Goal: Task Accomplishment & Management: Use online tool/utility

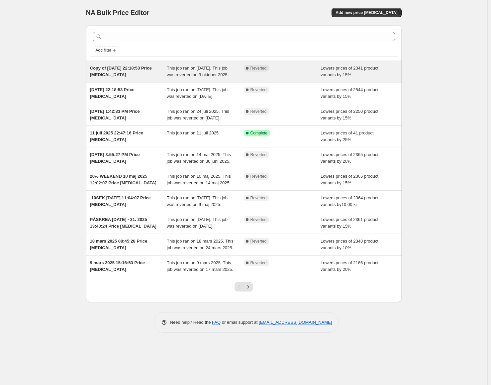
click at [203, 73] on span "This job ran on 29 september 2025. This job was reverted on 3 oktober 2025." at bounding box center [198, 71] width 62 height 12
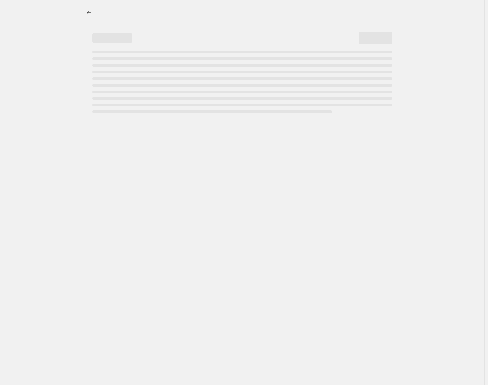
select select "percentage"
select select "not_equal"
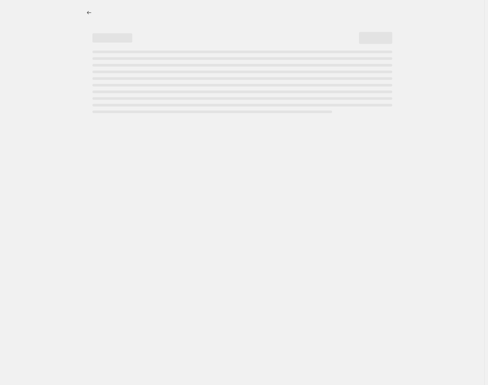
select select "not_equal"
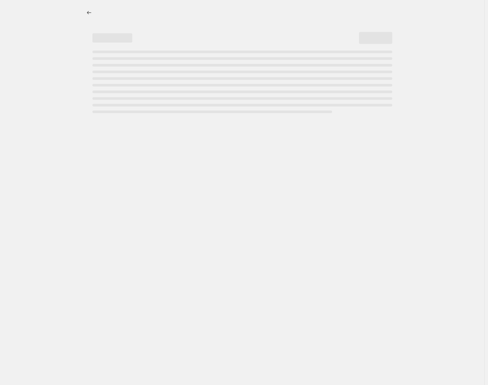
select select "not_equal"
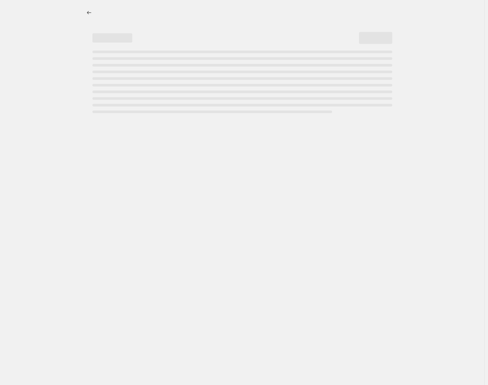
select select "not_equal"
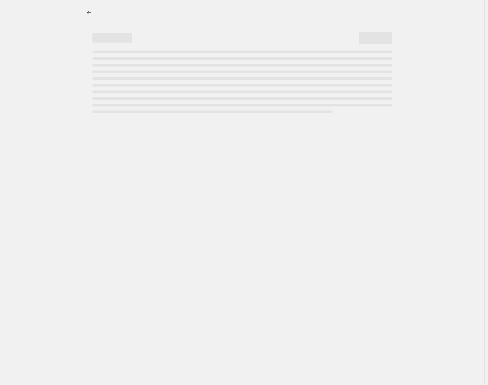
select select "not_equal"
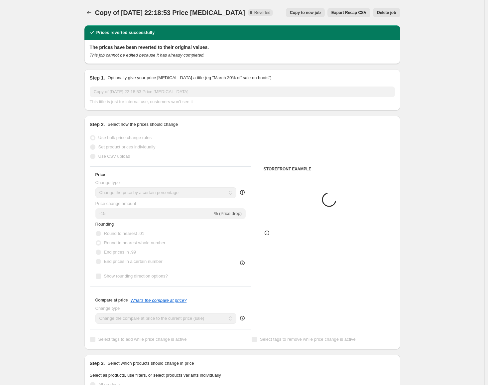
select select "collection"
drag, startPoint x: 134, startPoint y: 259, endPoint x: 66, endPoint y: 33, distance: 236.6
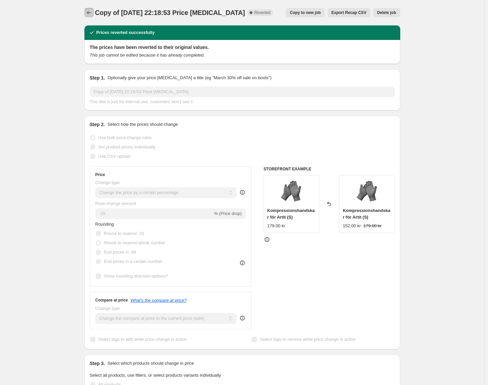
click at [92, 12] on icon "Price change jobs" at bounding box center [89, 12] width 7 height 7
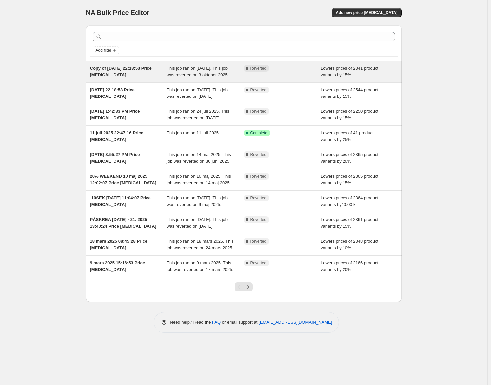
click at [227, 70] on div "This job ran on 29 september 2025. This job was reverted on 3 oktober 2025." at bounding box center [205, 71] width 77 height 13
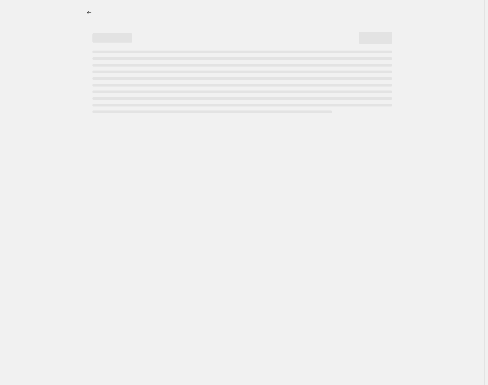
select select "percentage"
select select "collection"
select select "not_equal"
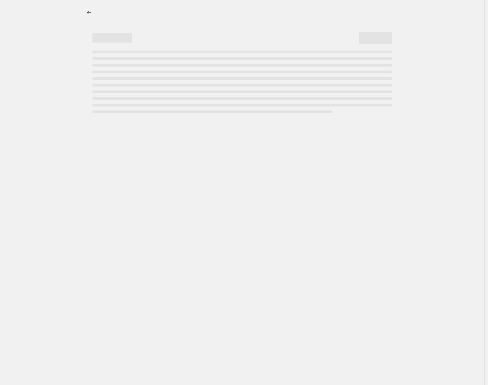
select select "not_equal"
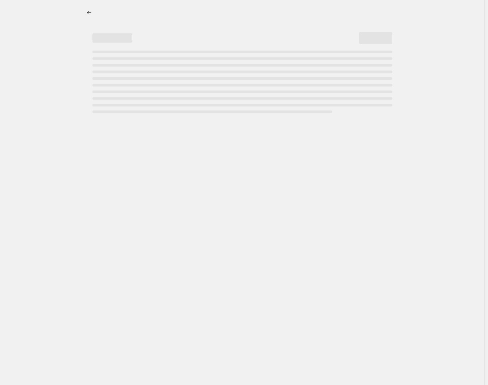
select select "not_equal"
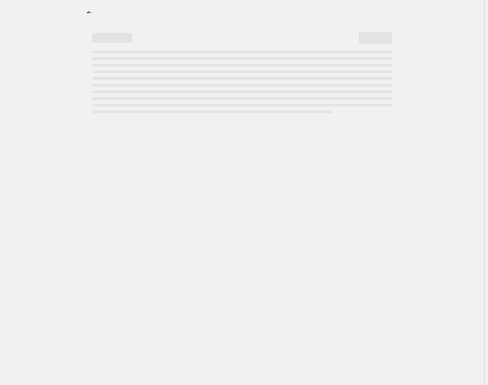
select select "not_equal"
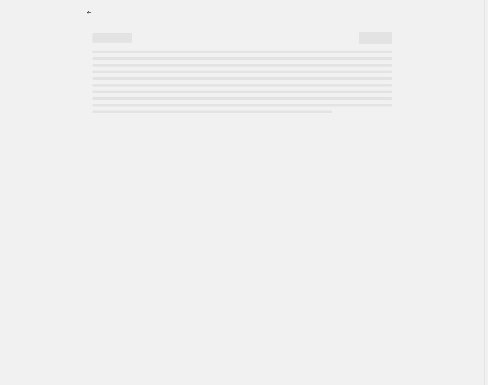
select select "not_equal"
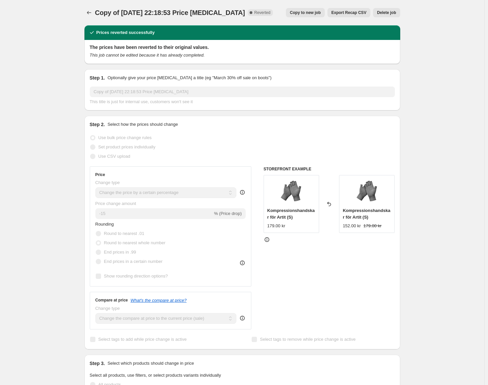
click at [314, 15] on span "Copy to new job" at bounding box center [305, 12] width 31 height 5
select select "percentage"
select select "collection"
select select "not_equal"
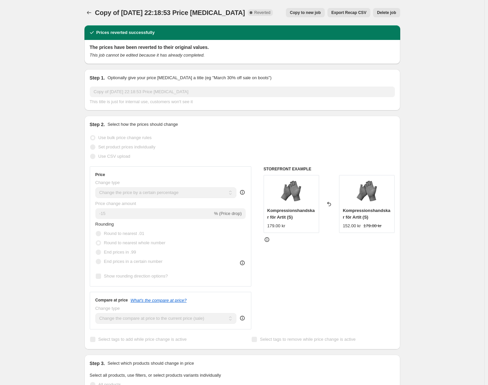
select select "not_equal"
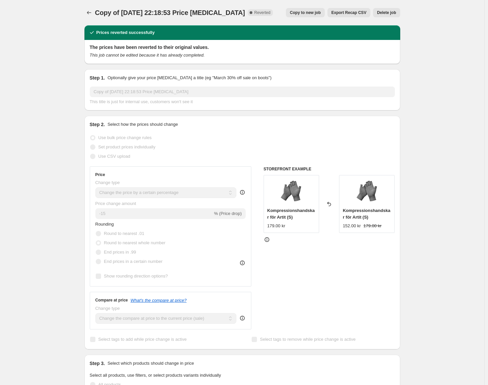
select select "not_equal"
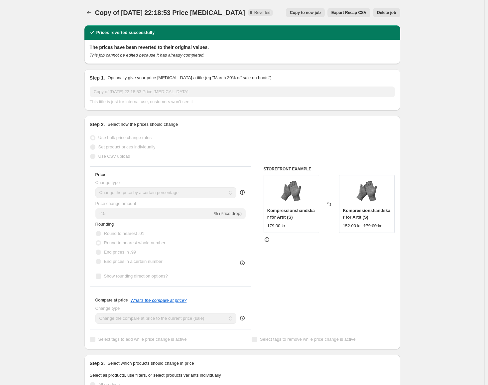
select select "not_equal"
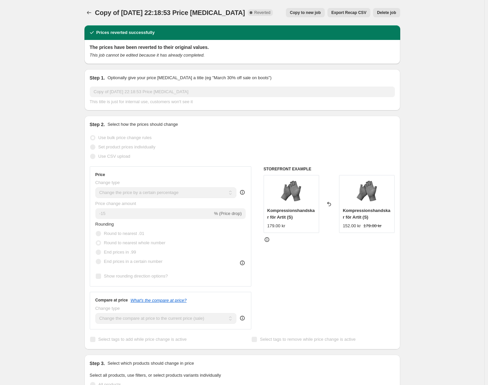
select select "not_equal"
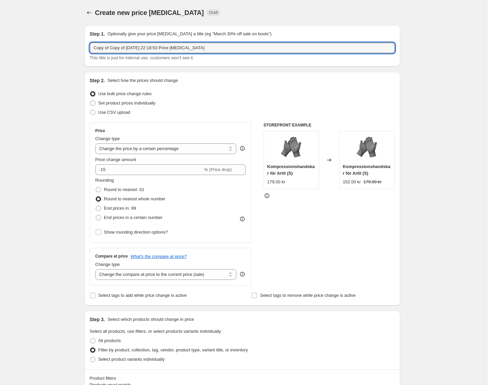
drag, startPoint x: 141, startPoint y: 45, endPoint x: 90, endPoint y: 44, distance: 51.5
click at [90, 44] on div "Step 1. Optionally give your price change job a title (eg "March 30% off sale o…" at bounding box center [242, 45] width 316 height 41
click at [123, 45] on input "Copy of Copy of 29 sep. 2025 22:18:53 Price change job" at bounding box center [242, 48] width 305 height 11
drag, startPoint x: 140, startPoint y: 47, endPoint x: 80, endPoint y: 48, distance: 60.2
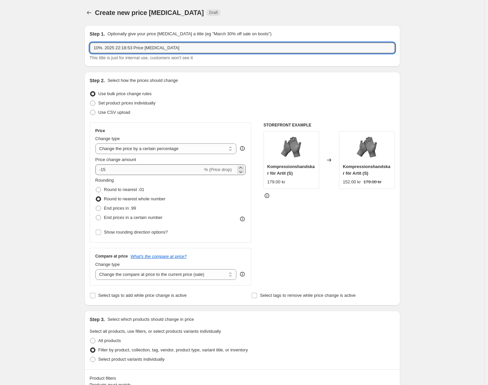
type input "10%. 2025 22:18:53 Price change job"
click at [160, 172] on input "-15" at bounding box center [148, 169] width 107 height 11
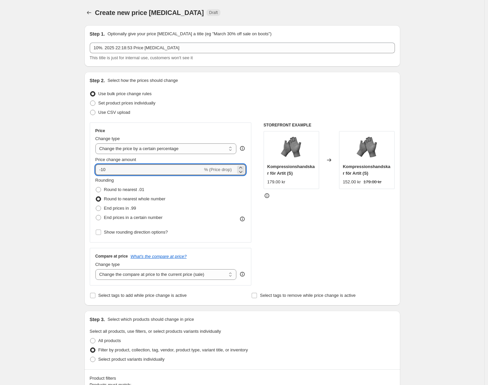
type input "-10"
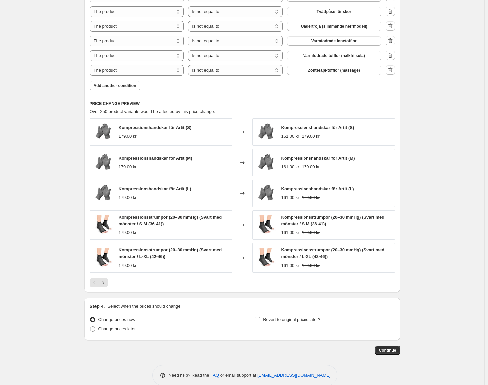
scroll to position [656, 0]
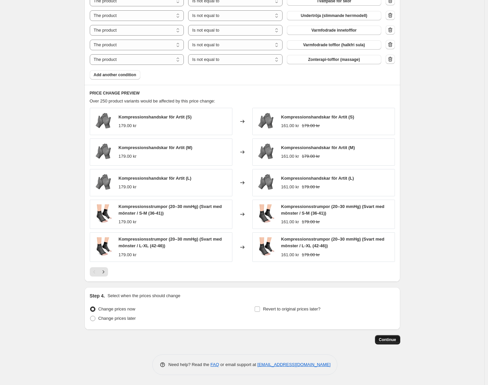
click at [390, 337] on span "Continue" at bounding box center [387, 339] width 17 height 5
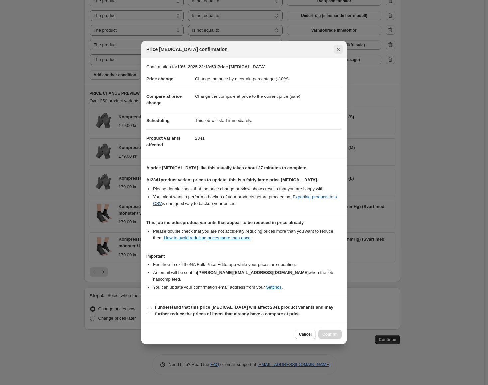
click at [340, 53] on icon "Close" at bounding box center [338, 49] width 7 height 7
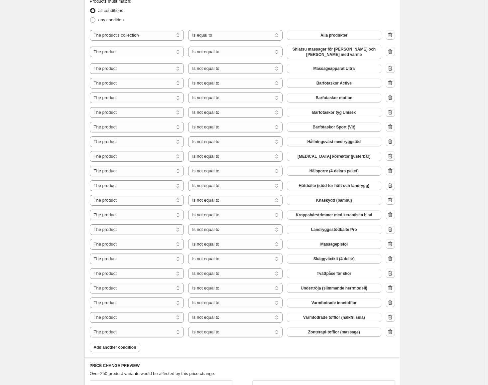
scroll to position [656, 0]
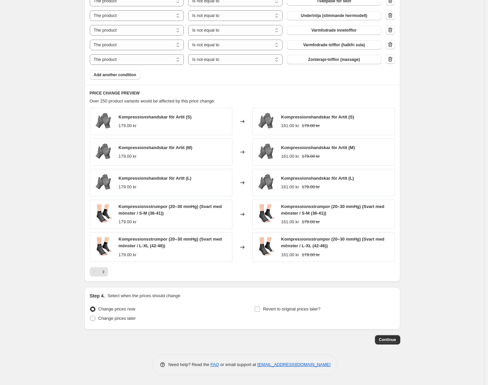
drag, startPoint x: 526, startPoint y: 133, endPoint x: 427, endPoint y: 233, distance: 140.3
click at [392, 340] on span "Continue" at bounding box center [387, 339] width 17 height 5
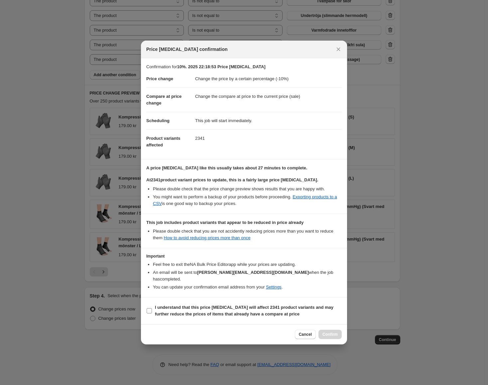
click at [195, 305] on b "I understand that this price change job will affect 2341 product variants and m…" at bounding box center [244, 311] width 179 height 12
click at [152, 308] on input "I understand that this price change job will affect 2341 product variants and m…" at bounding box center [149, 310] width 5 height 5
checkbox input "true"
click at [332, 334] on button "Confirm" at bounding box center [329, 333] width 23 height 9
